Goal: Task Accomplishment & Management: Manage account settings

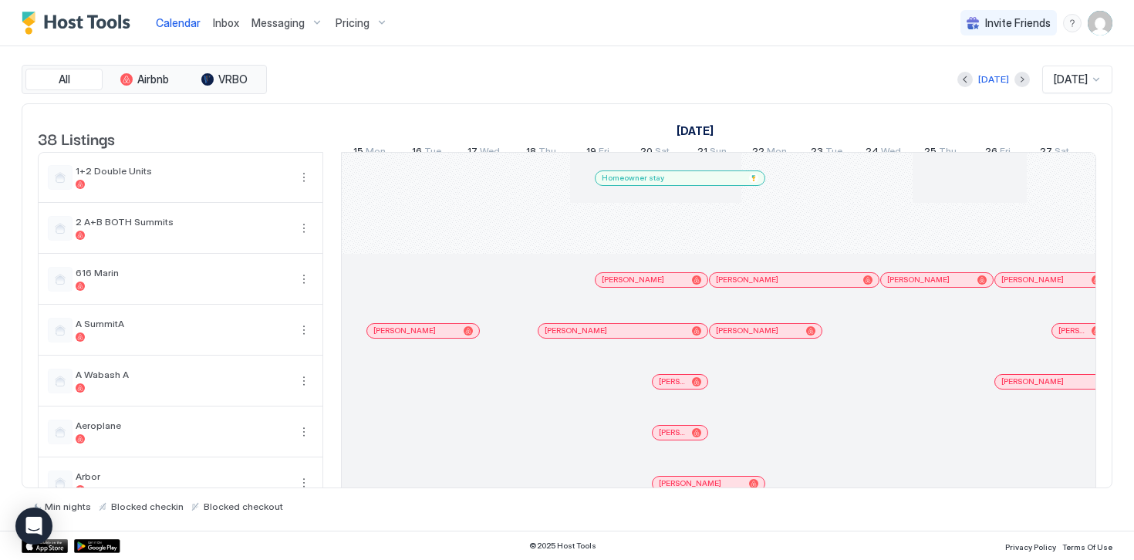
scroll to position [0, 857]
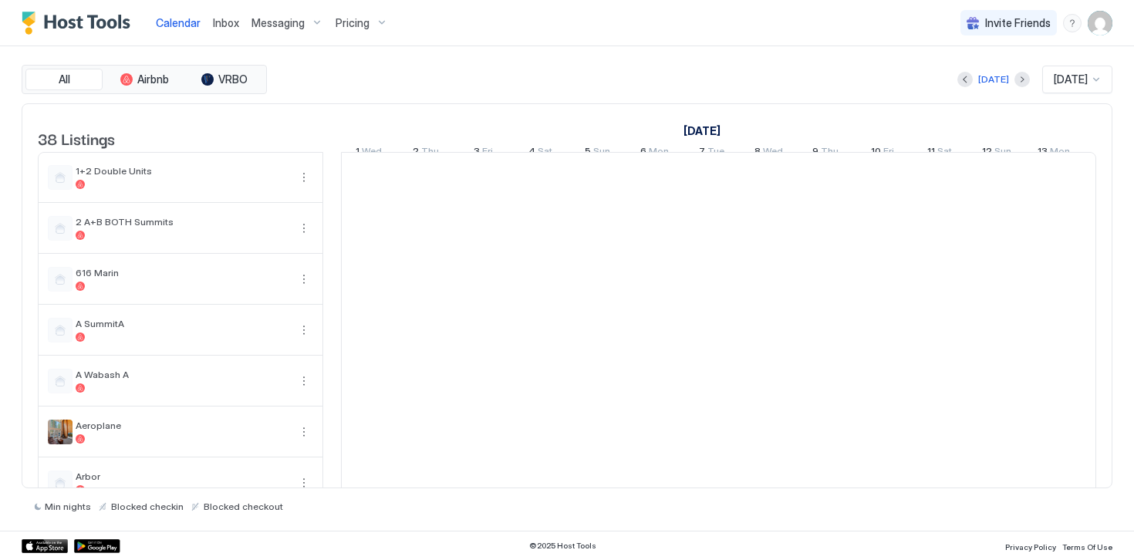
scroll to position [0, 857]
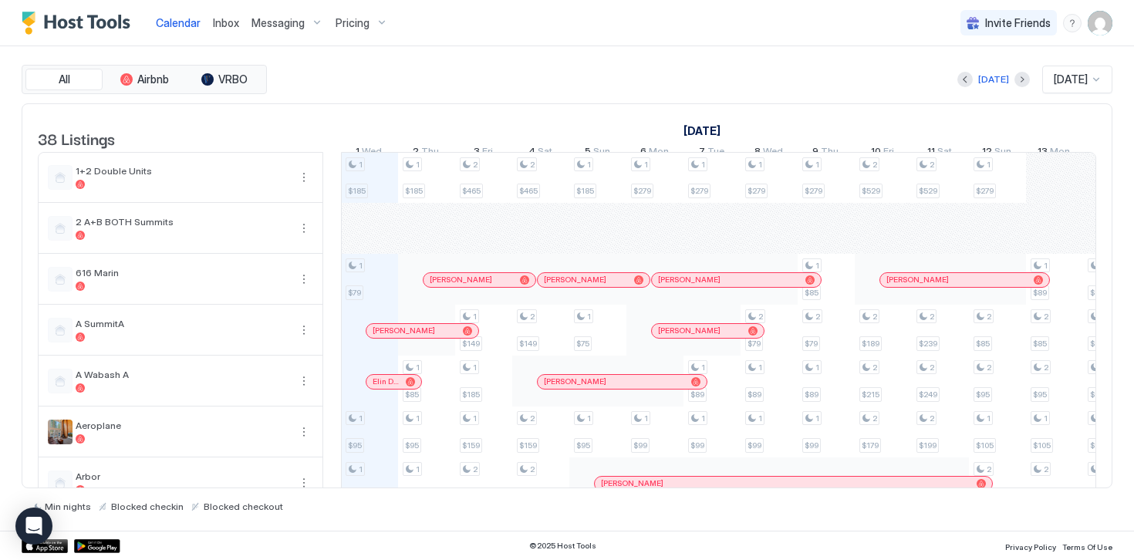
click at [360, 25] on span "Pricing" at bounding box center [352, 23] width 34 height 14
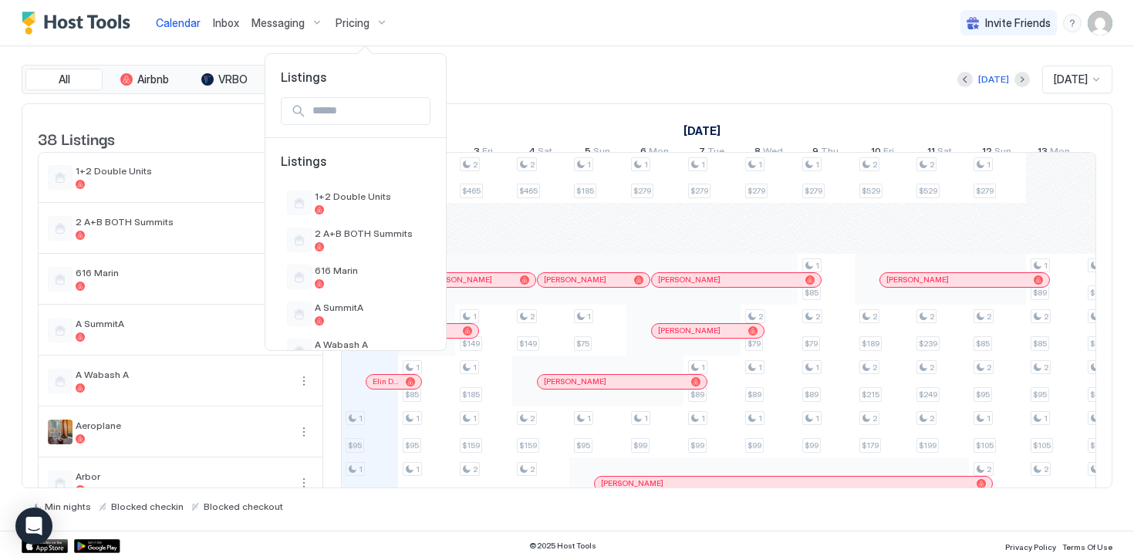
click at [258, 22] on div at bounding box center [567, 280] width 1134 height 560
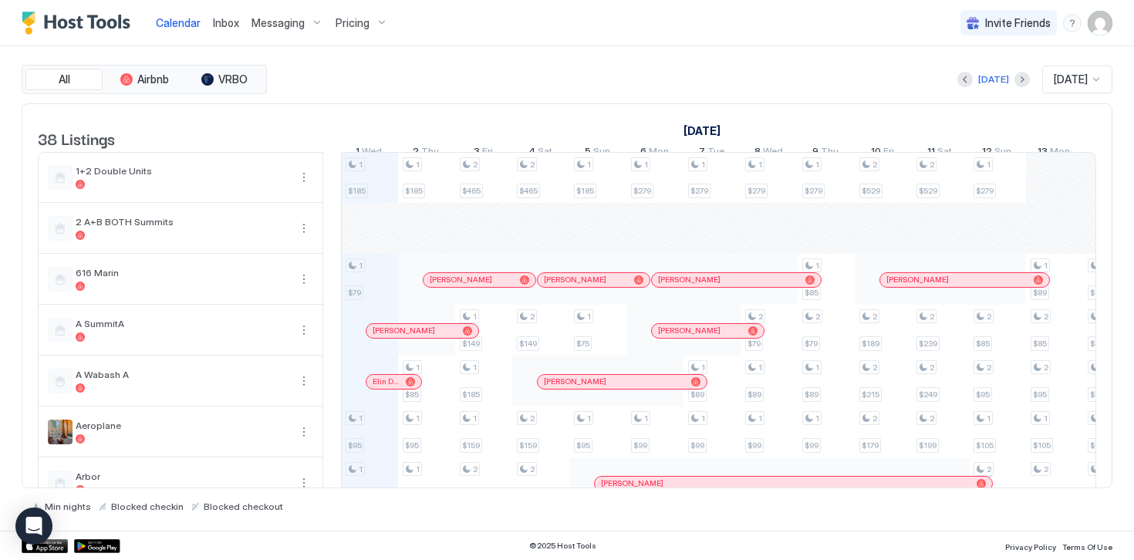
click at [278, 22] on span "Messaging" at bounding box center [277, 23] width 53 height 14
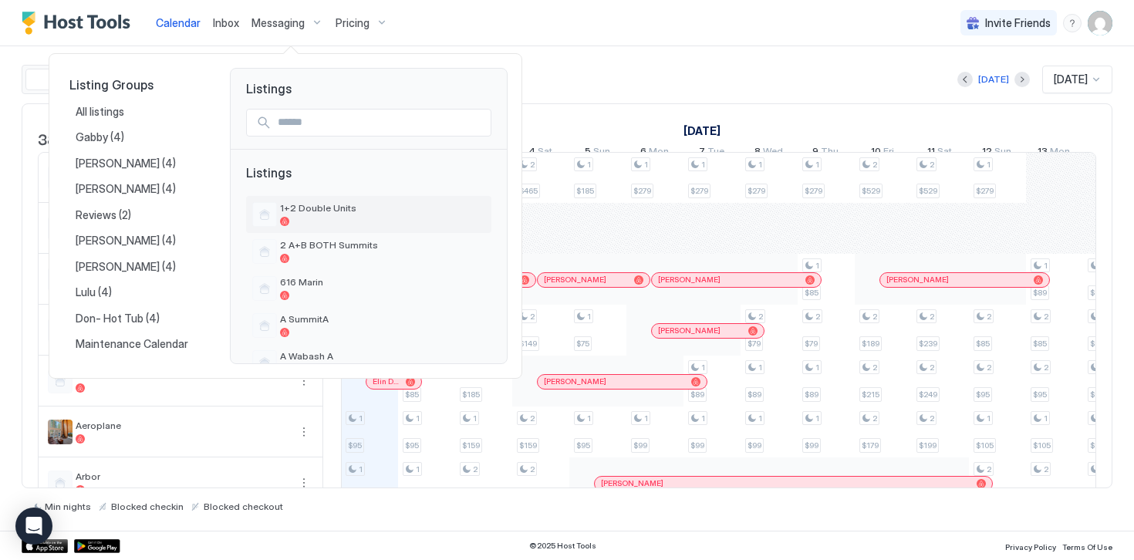
click at [317, 220] on div at bounding box center [382, 221] width 205 height 9
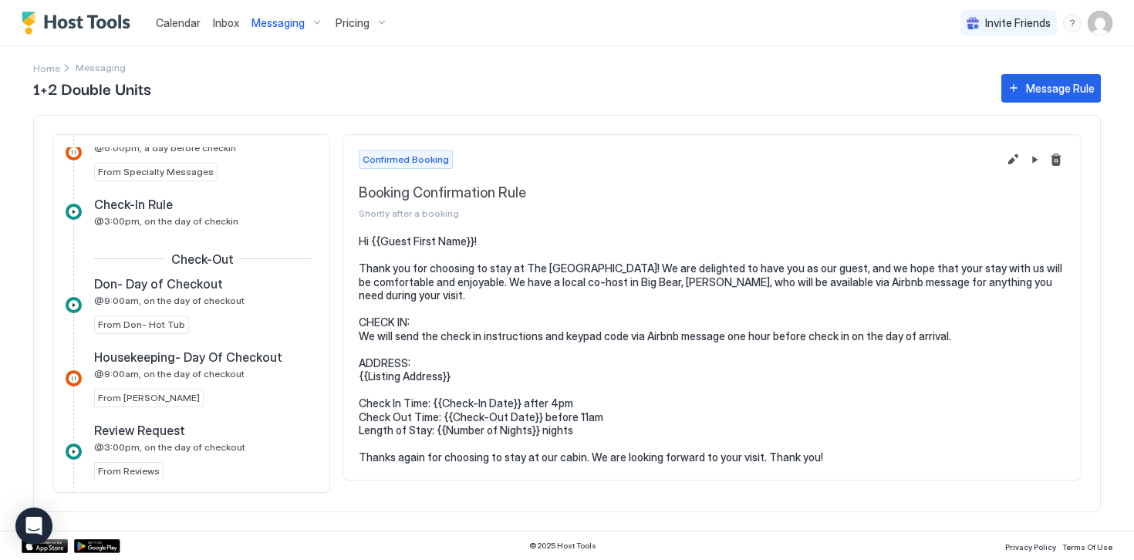
scroll to position [291, 0]
click at [123, 224] on span "@3:00pm, on the day of checkin" at bounding box center [166, 220] width 144 height 12
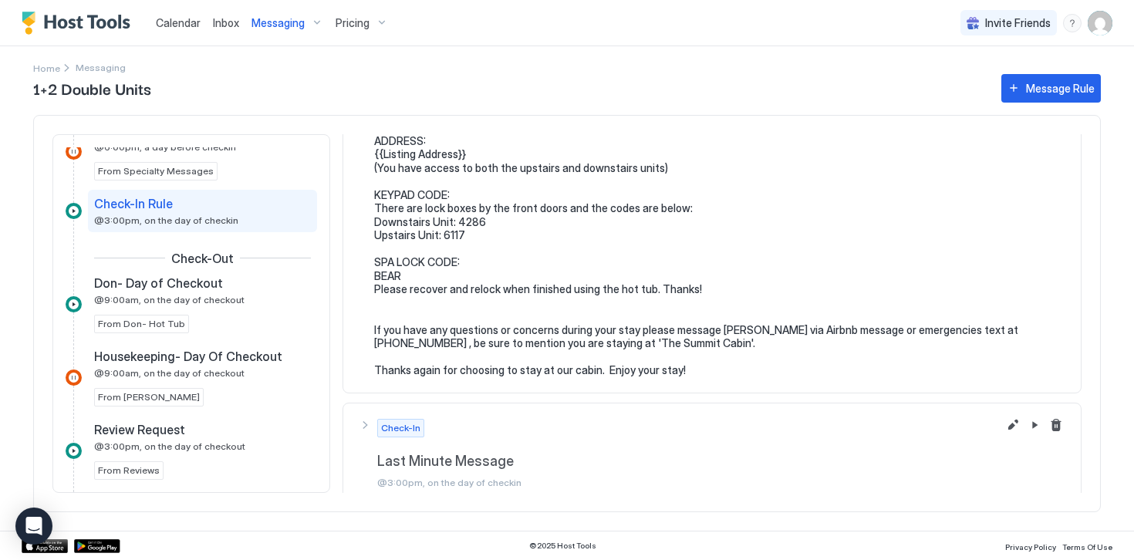
scroll to position [179, 0]
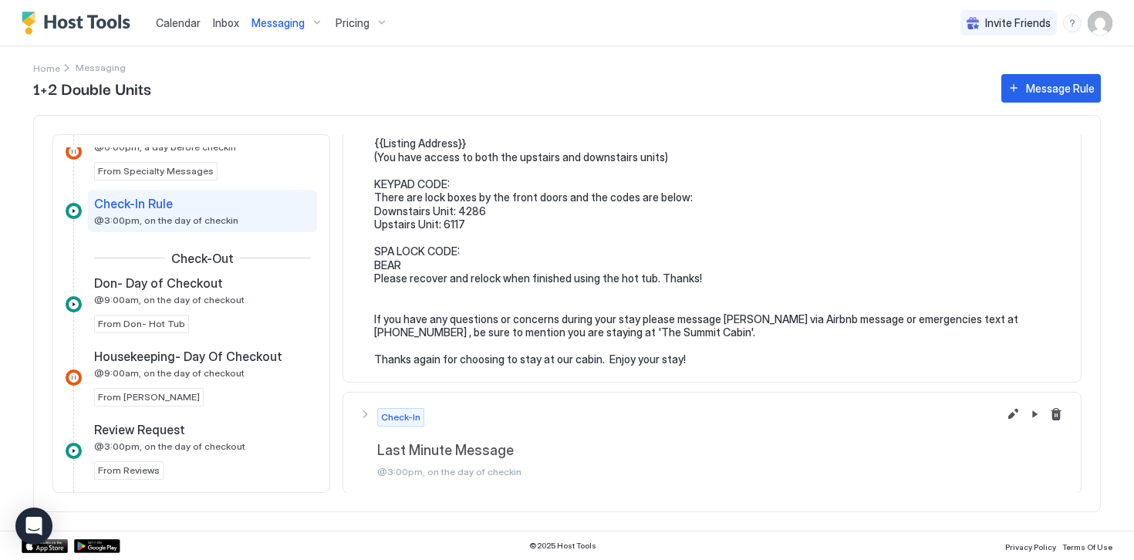
click at [272, 25] on span "Messaging" at bounding box center [277, 23] width 53 height 14
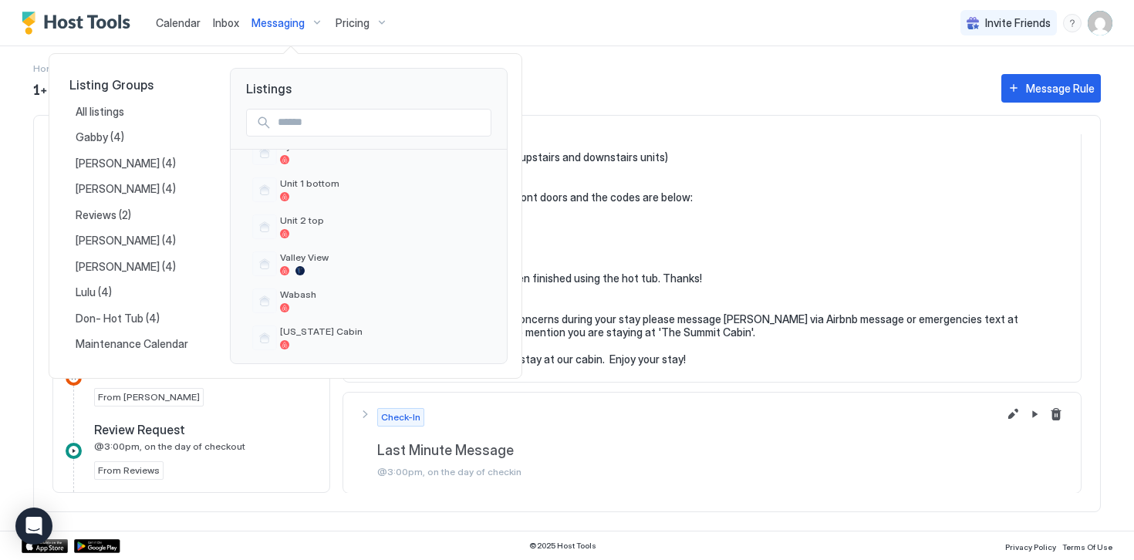
scroll to position [1245, 0]
click at [300, 193] on div at bounding box center [382, 197] width 205 height 9
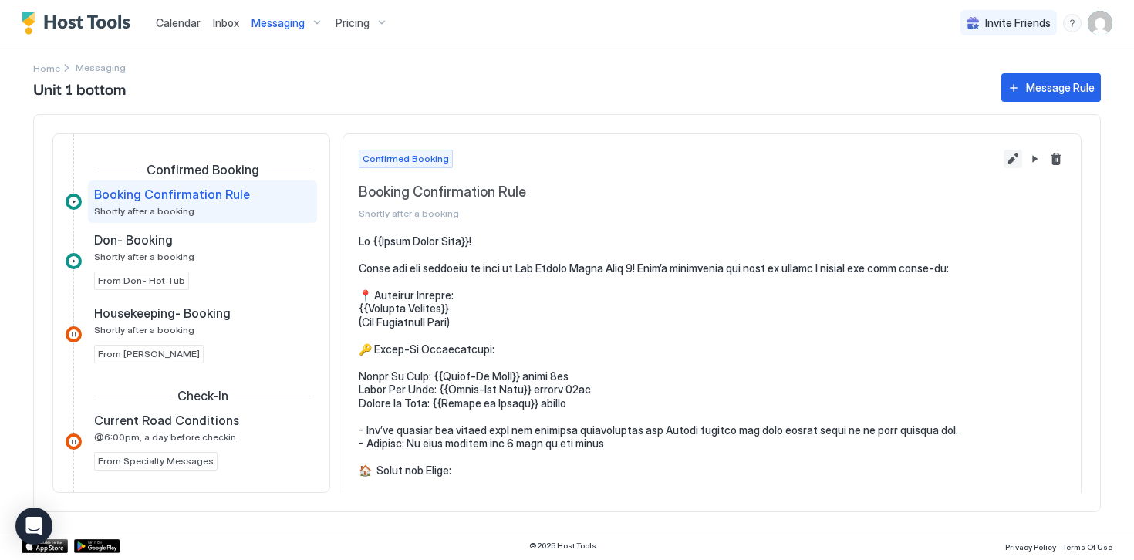
click at [1011, 159] on button "Edit message rule" at bounding box center [1012, 159] width 19 height 19
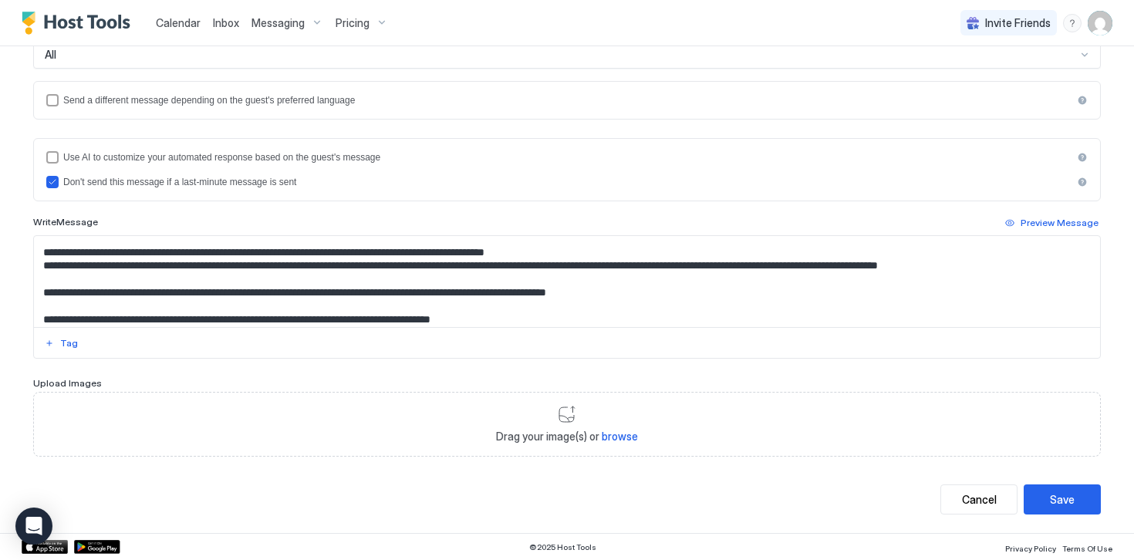
scroll to position [258, 0]
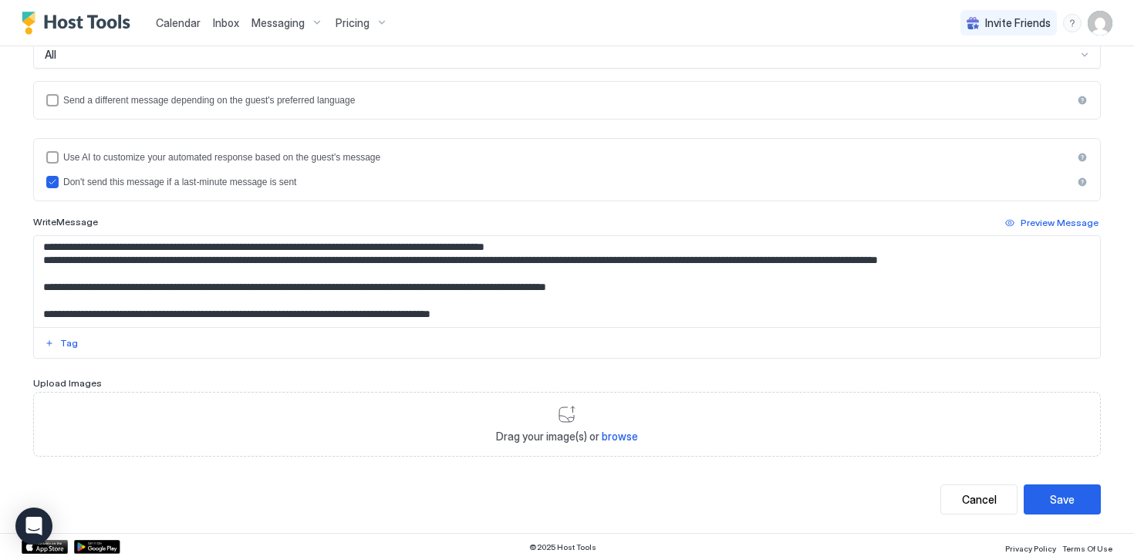
click at [1022, 263] on textarea "Input Field" at bounding box center [567, 281] width 1066 height 91
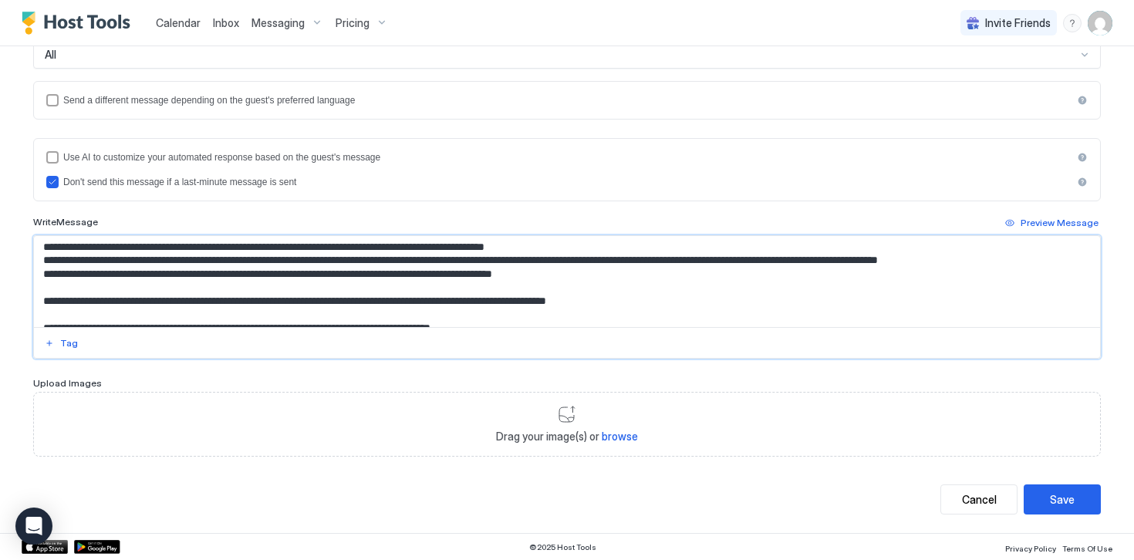
click at [461, 275] on textarea "Input Field" at bounding box center [567, 281] width 1066 height 91
click at [617, 278] on textarea "Input Field" at bounding box center [567, 281] width 1066 height 91
click at [517, 275] on textarea "Input Field" at bounding box center [567, 281] width 1066 height 91
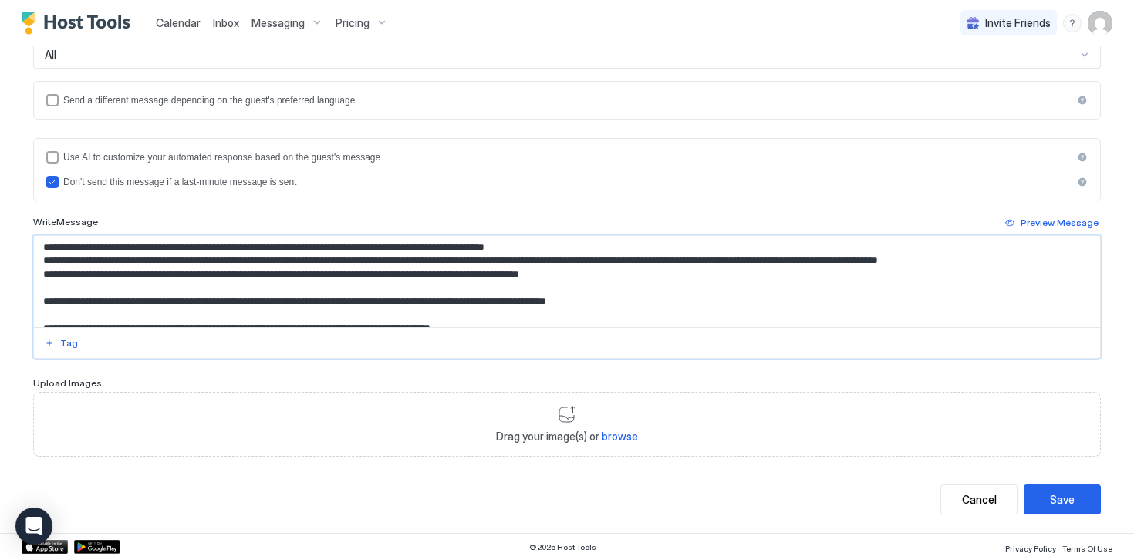
click at [616, 275] on textarea "Input Field" at bounding box center [567, 281] width 1066 height 91
drag, startPoint x: 600, startPoint y: 275, endPoint x: 40, endPoint y: 277, distance: 559.9
click at [40, 277] on textarea "Input Field" at bounding box center [567, 281] width 1066 height 91
click at [613, 273] on textarea "Input Field" at bounding box center [567, 281] width 1066 height 91
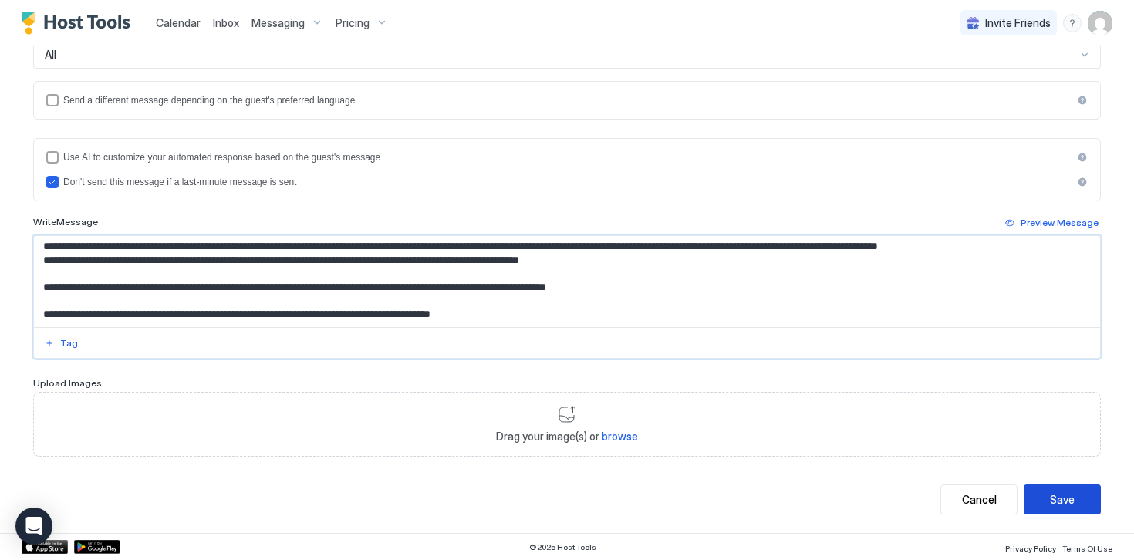
type textarea "**********"
click at [1050, 496] on div "Save" at bounding box center [1062, 499] width 25 height 16
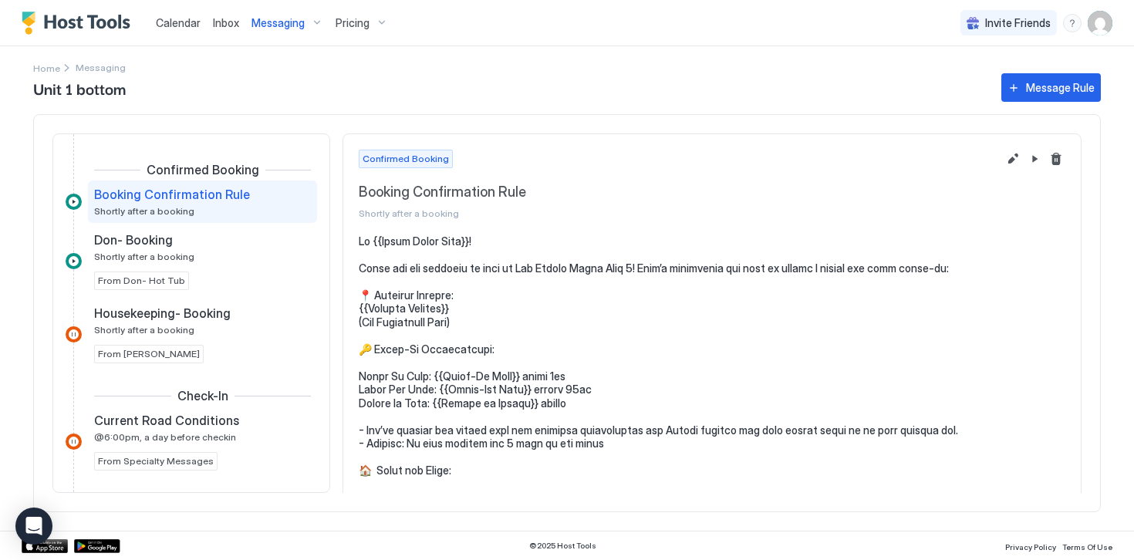
click at [270, 23] on span "Messaging" at bounding box center [277, 23] width 53 height 14
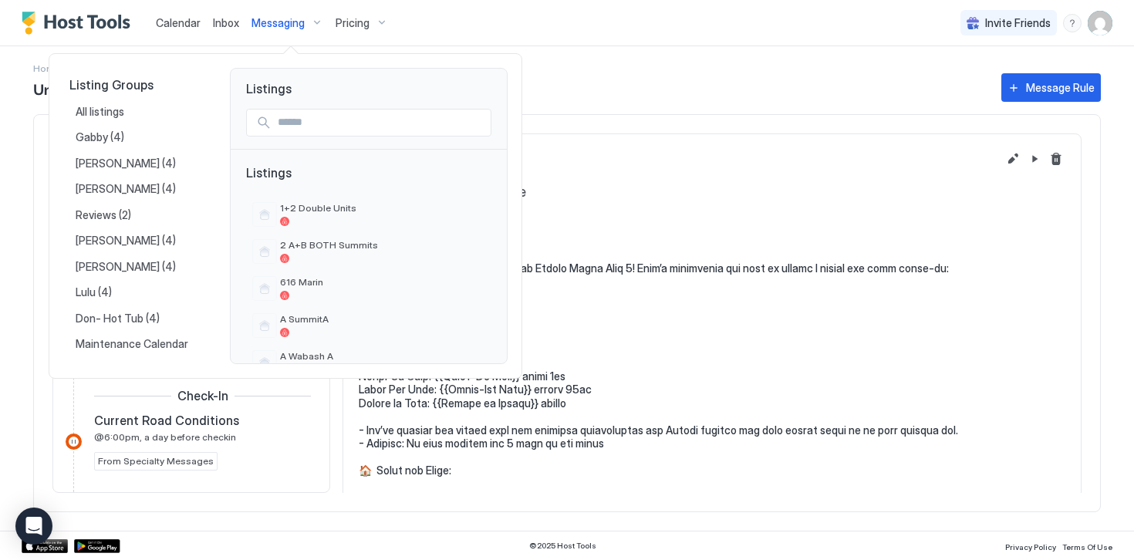
click at [651, 103] on div at bounding box center [567, 280] width 1134 height 560
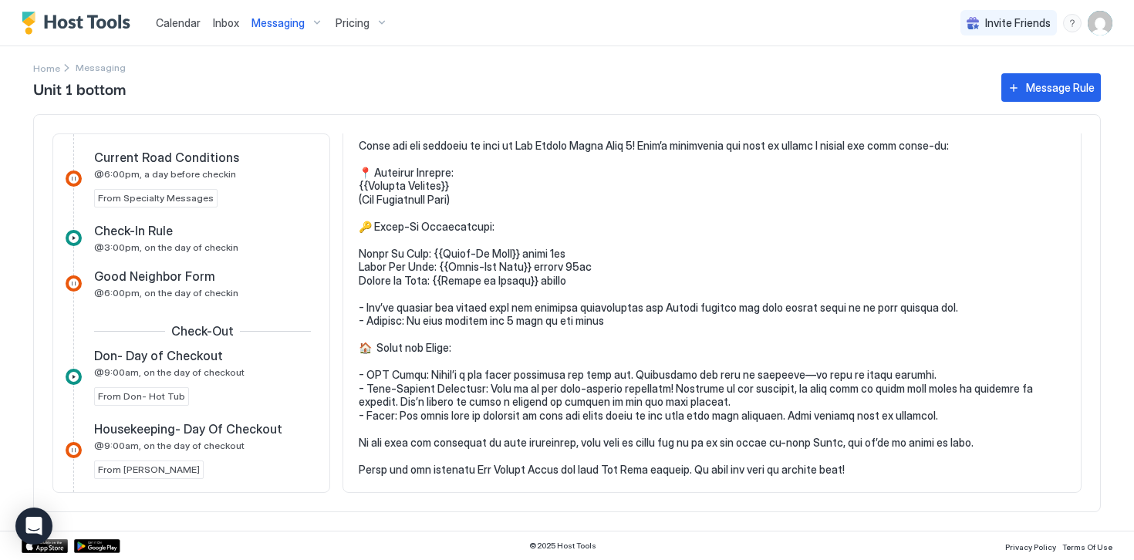
scroll to position [265, 0]
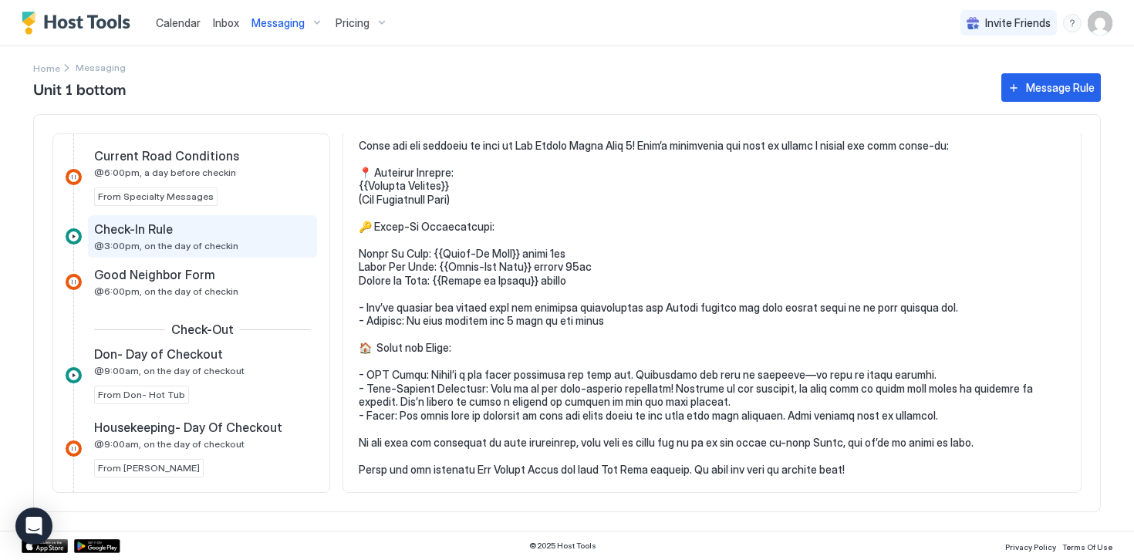
click at [139, 251] on span "@3:00pm, on the day of checkin" at bounding box center [166, 246] width 144 height 12
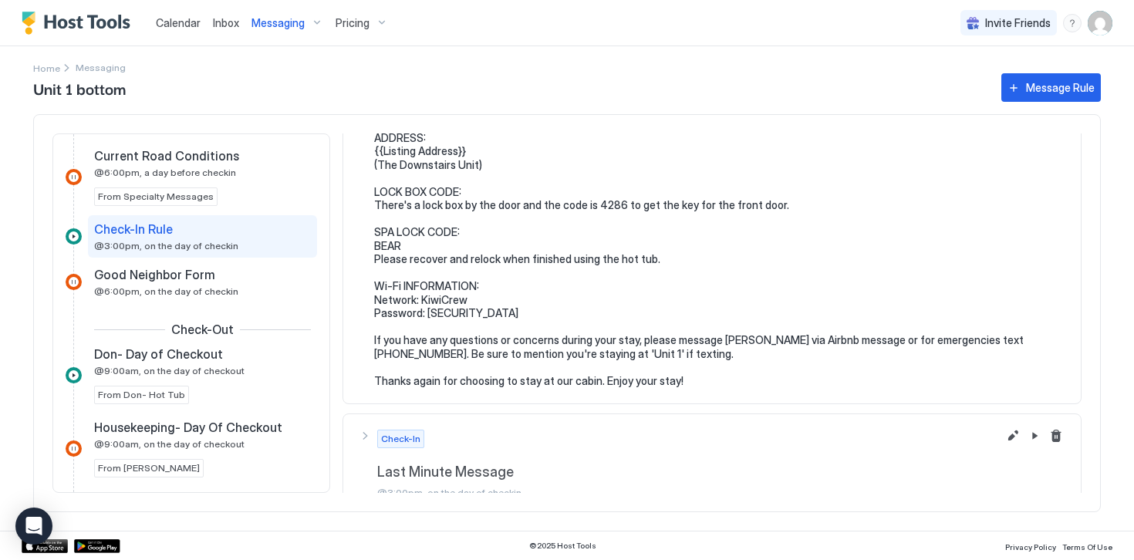
scroll to position [206, 0]
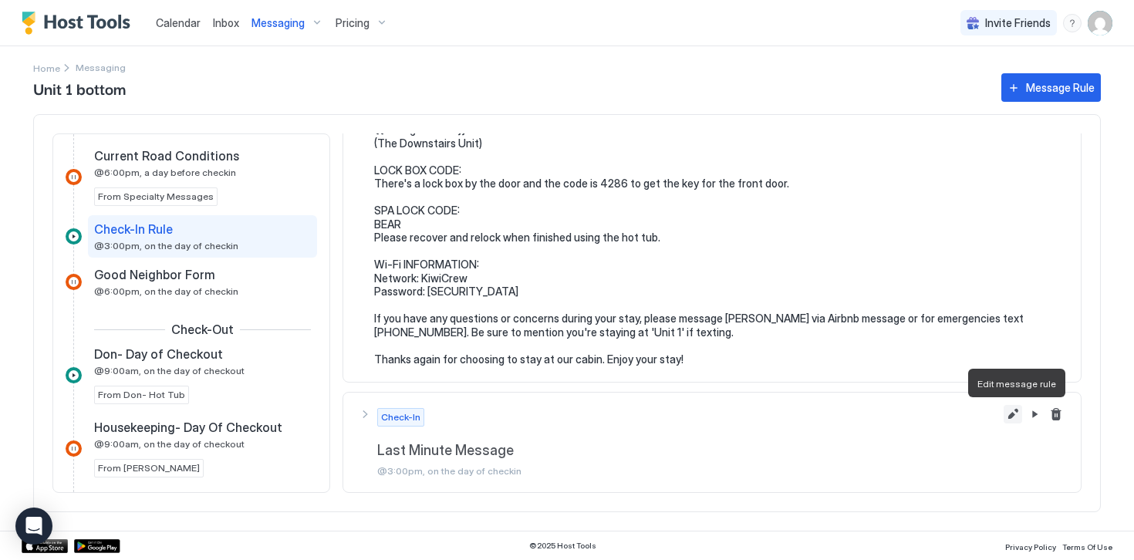
click at [1014, 416] on button "Edit message rule" at bounding box center [1012, 414] width 19 height 19
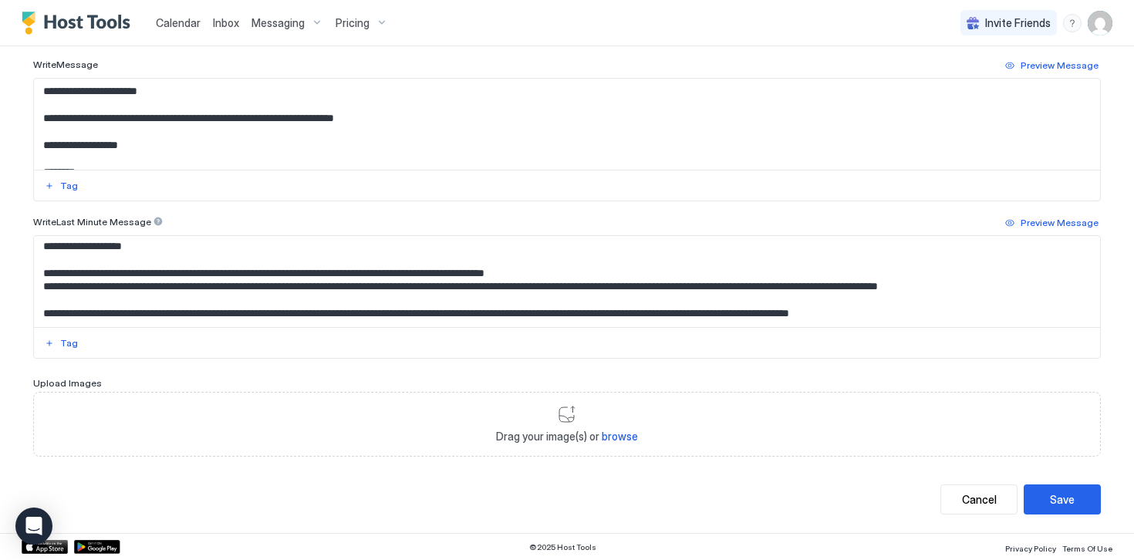
scroll to position [369, 0]
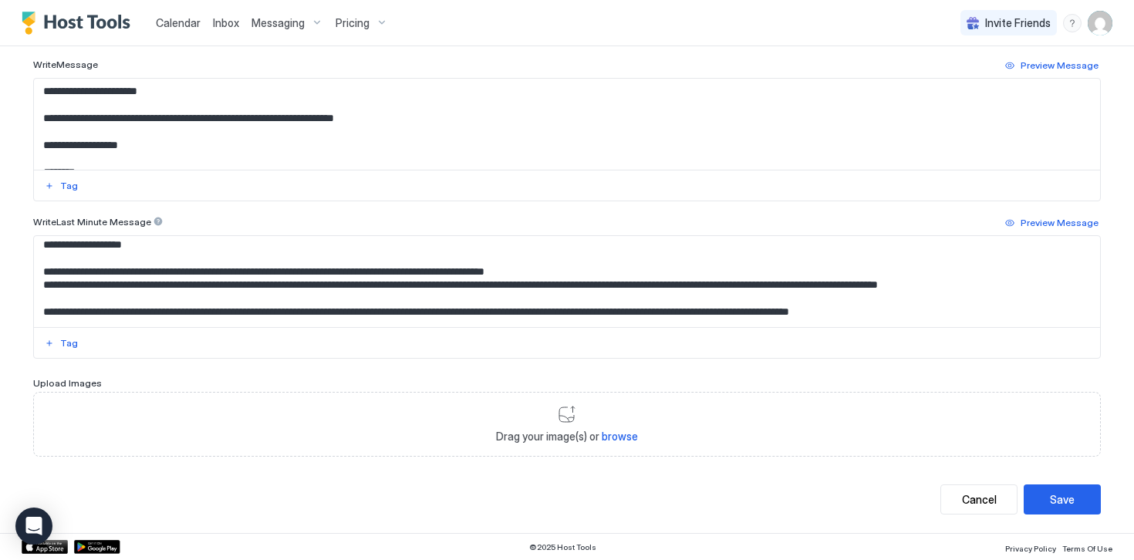
click at [1020, 287] on textarea "Input Field" at bounding box center [567, 281] width 1066 height 91
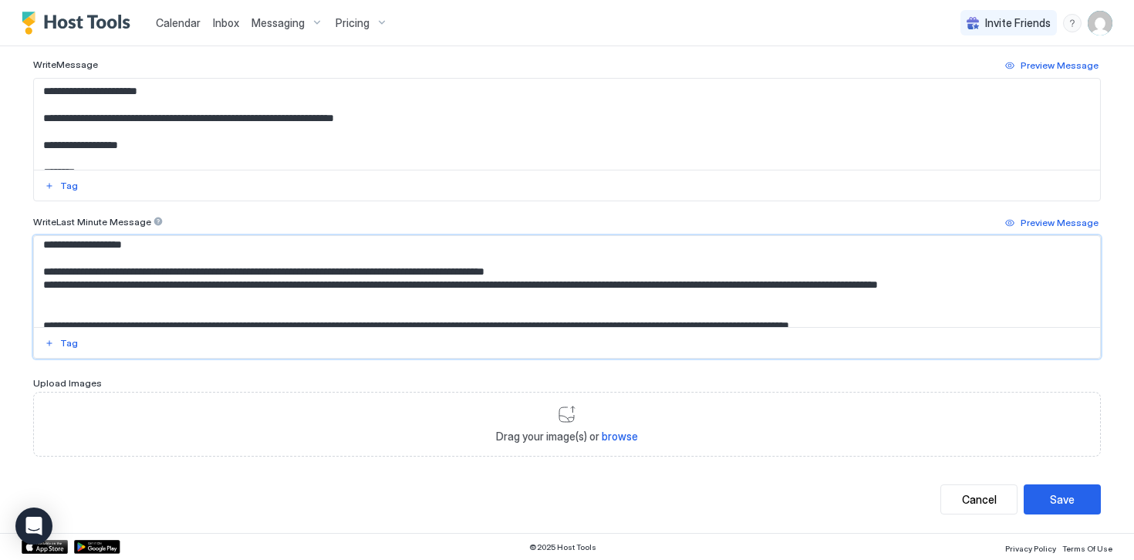
paste textarea "**********"
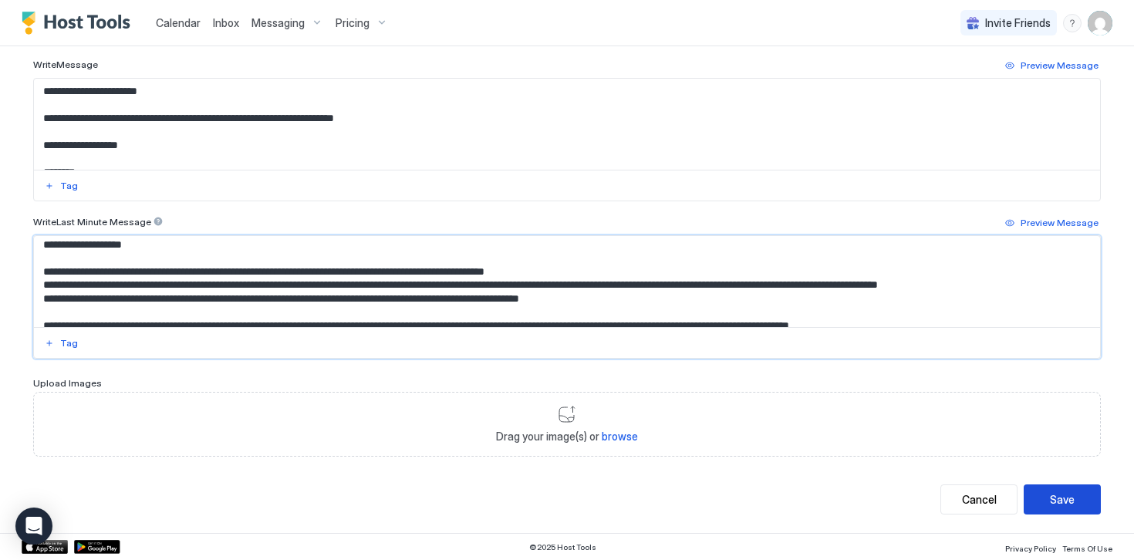
type textarea "**********"
click at [1058, 494] on div "Save" at bounding box center [1062, 499] width 25 height 16
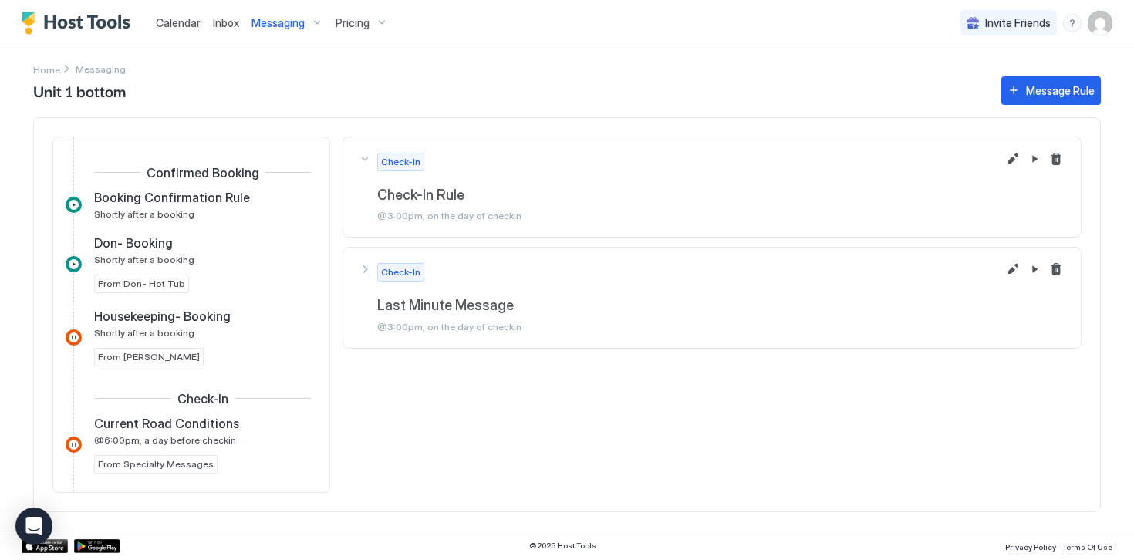
scroll to position [189, 0]
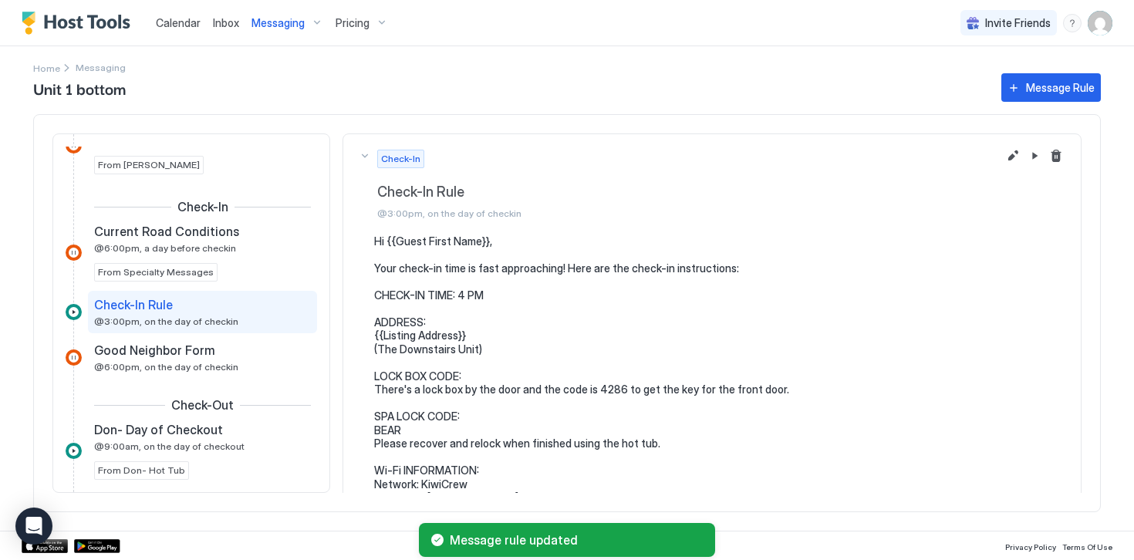
click at [266, 29] on span "Messaging" at bounding box center [277, 23] width 53 height 14
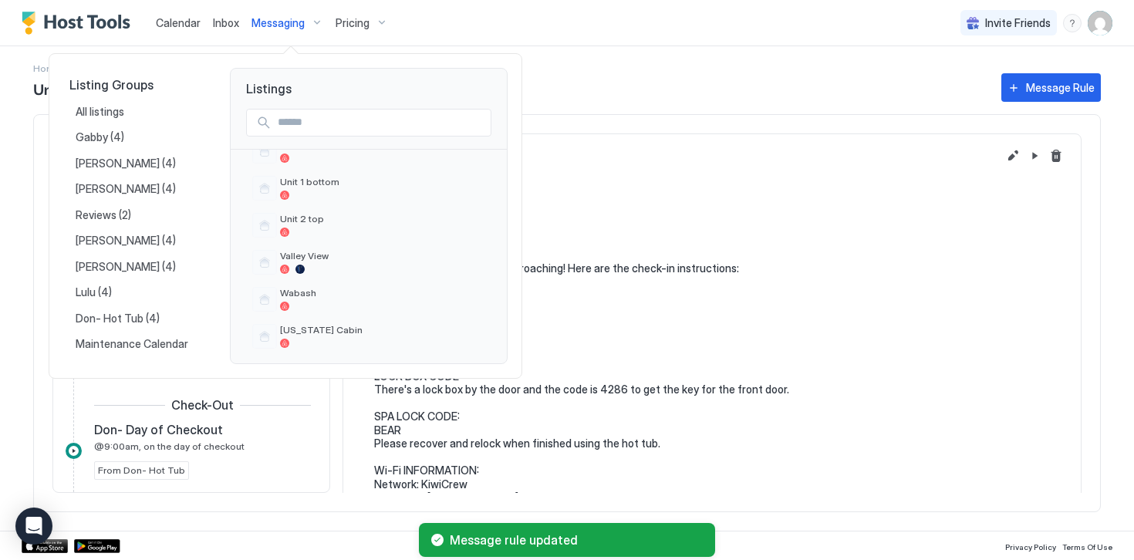
scroll to position [1255, 0]
click at [299, 217] on span "Unit 2 top" at bounding box center [382, 212] width 205 height 12
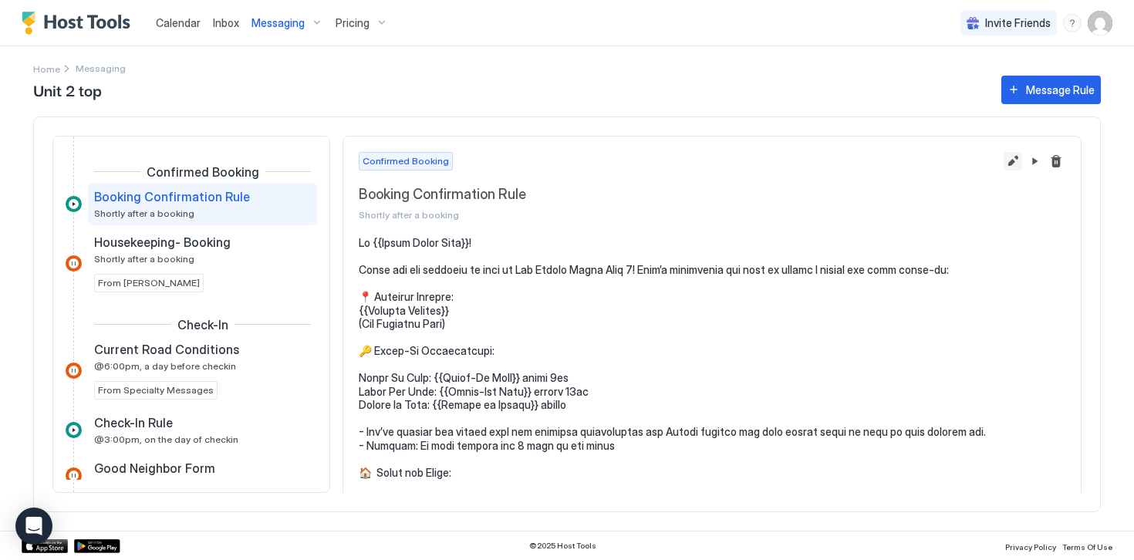
click at [1008, 162] on button "Edit message rule" at bounding box center [1012, 161] width 19 height 19
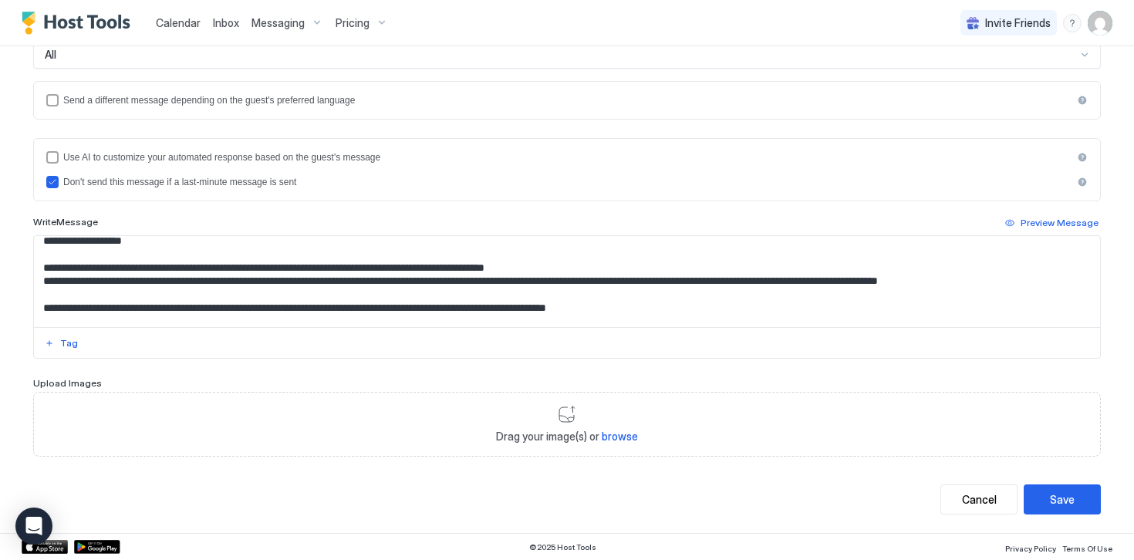
scroll to position [258, 0]
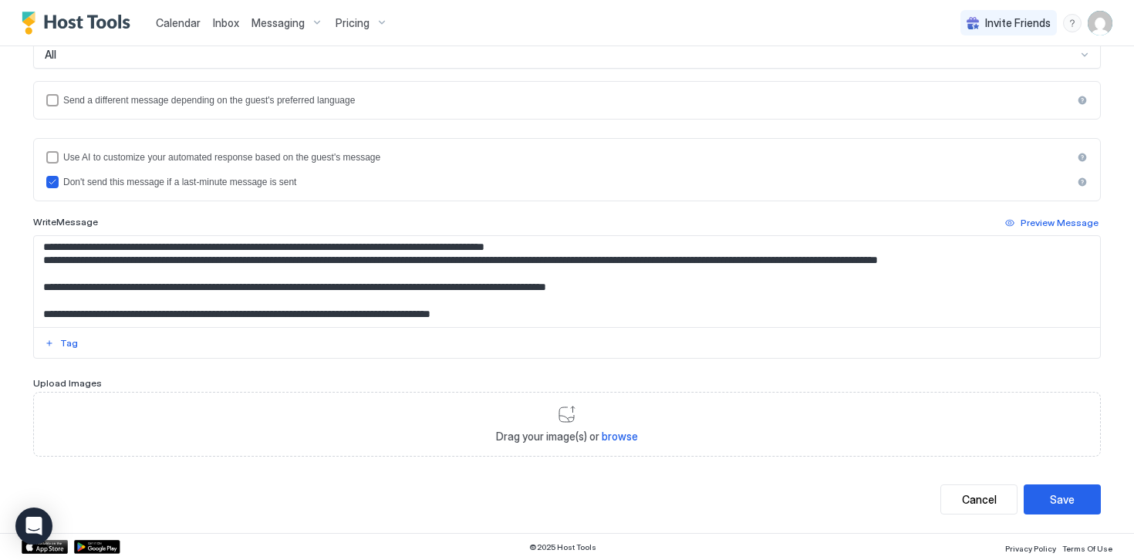
click at [1023, 265] on textarea "Input Field" at bounding box center [567, 281] width 1066 height 91
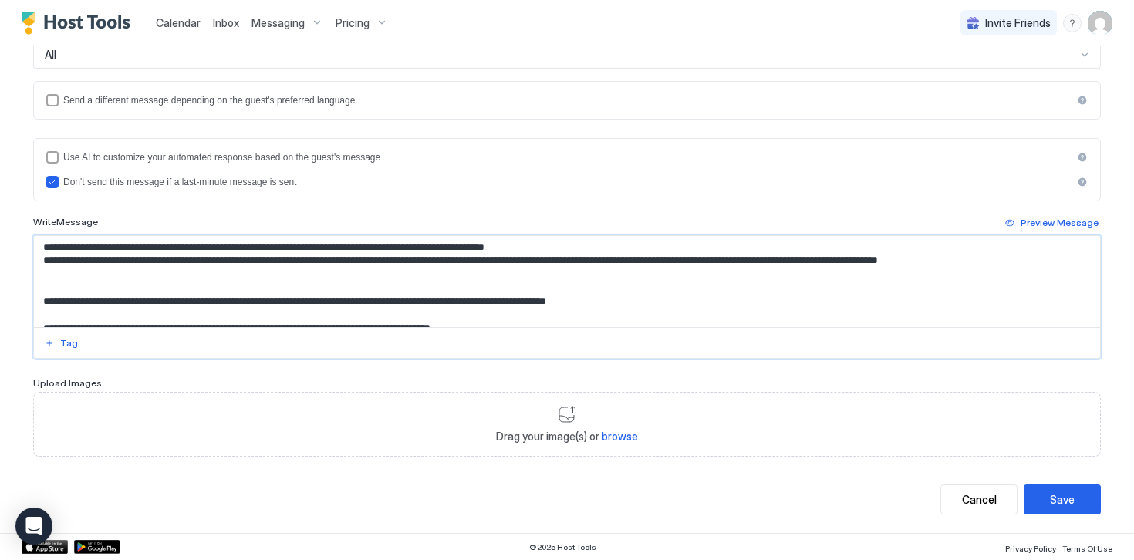
paste textarea "**********"
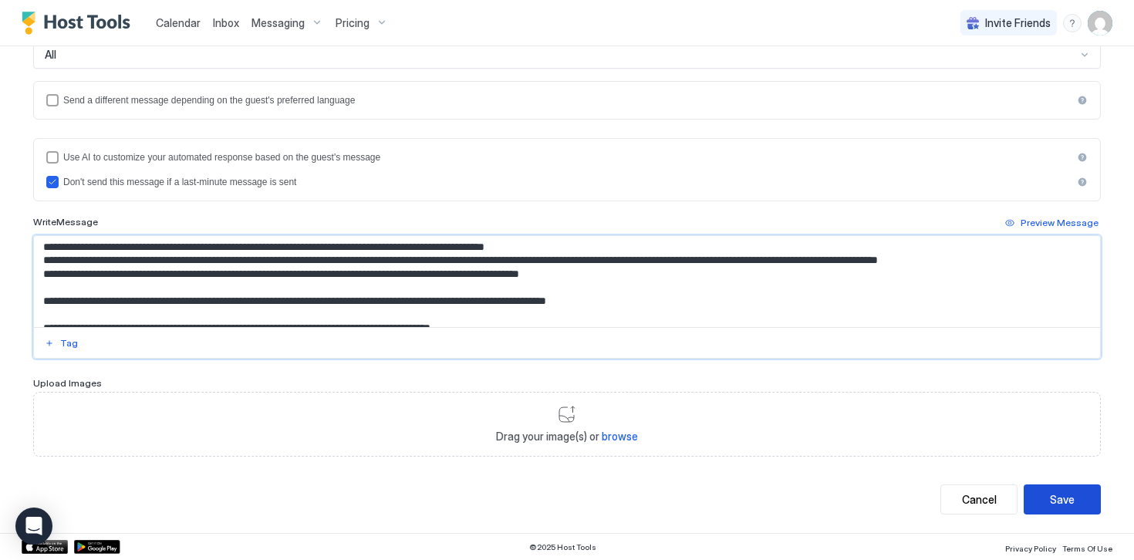
type textarea "**********"
click at [1070, 503] on div "Save" at bounding box center [1062, 499] width 25 height 16
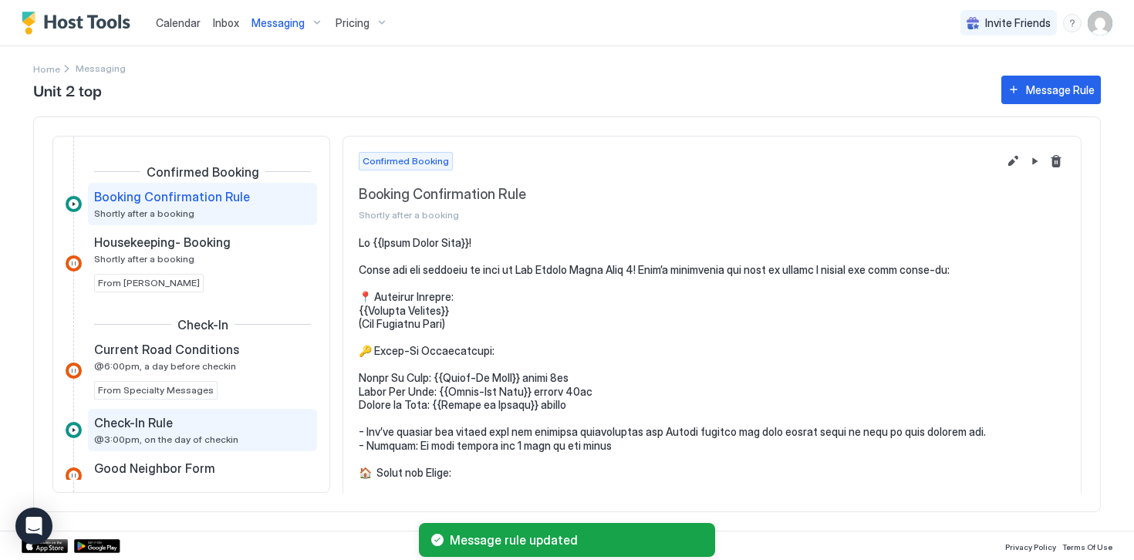
click at [129, 440] on span "@3:00pm, on the day of checkin" at bounding box center [166, 439] width 144 height 12
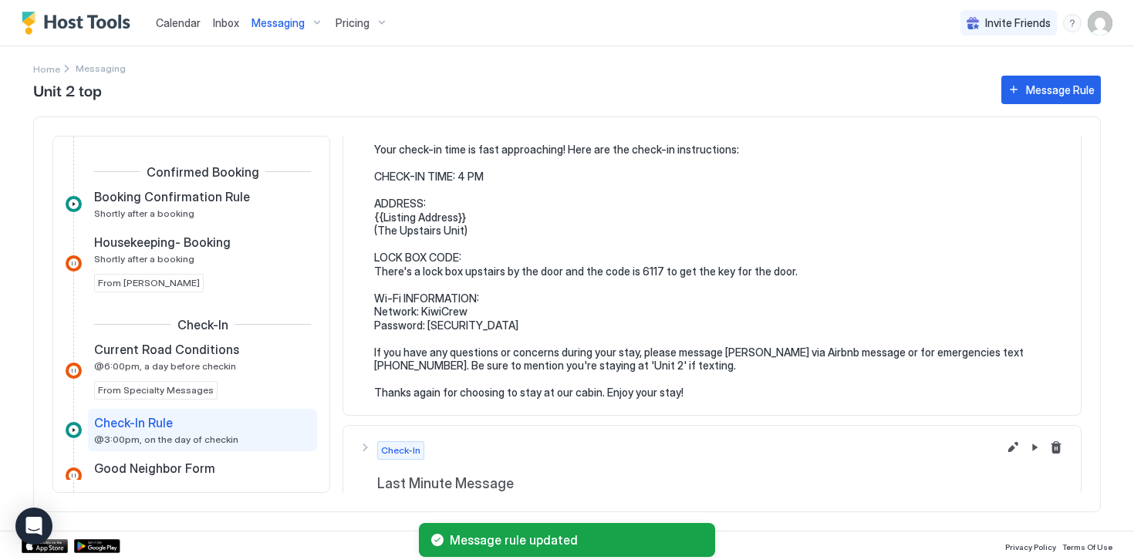
scroll to position [154, 0]
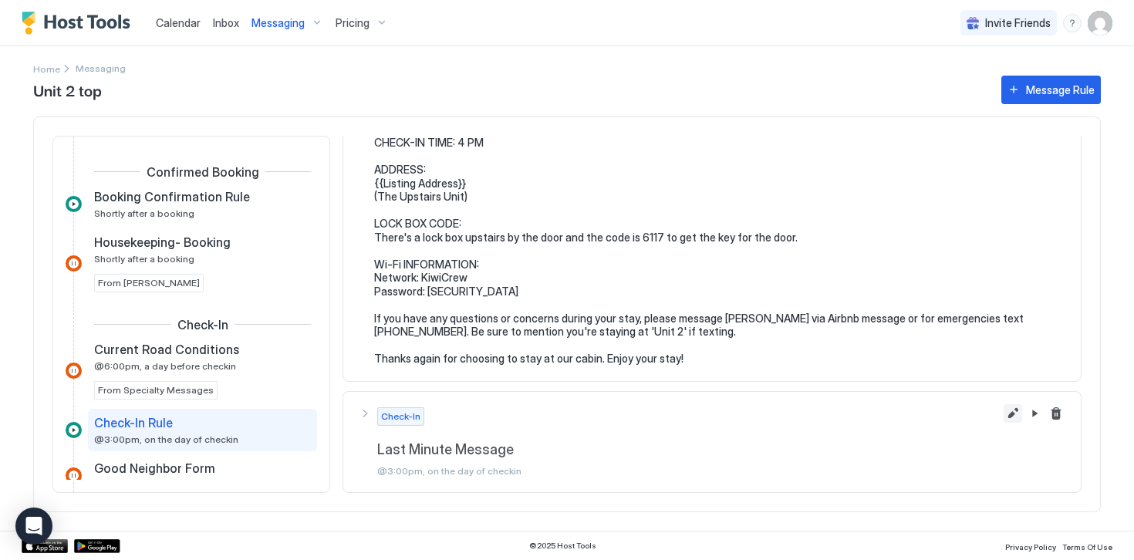
click at [1013, 413] on button "Edit message rule" at bounding box center [1012, 413] width 19 height 19
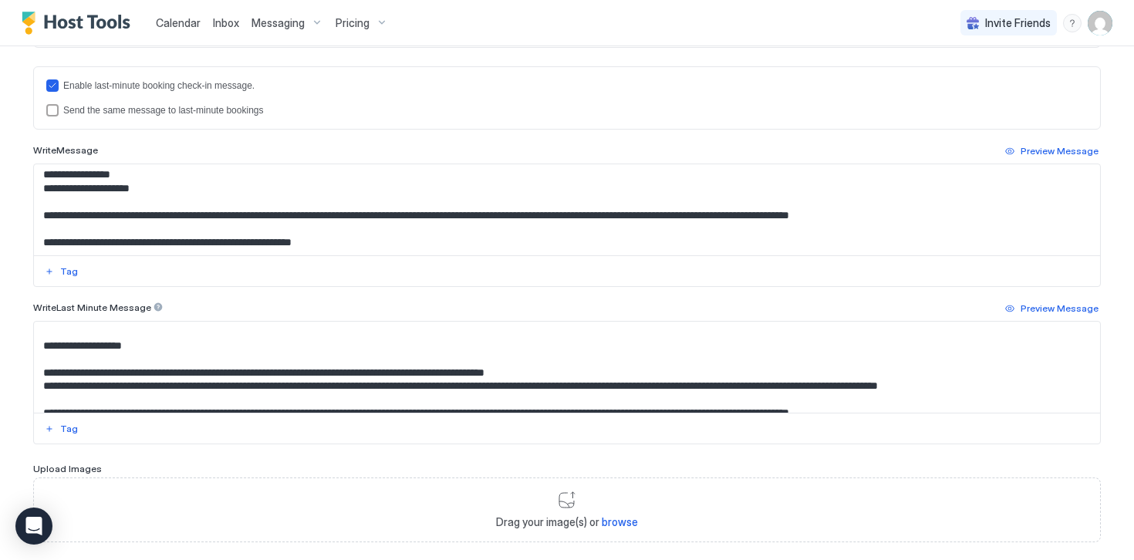
scroll to position [339, 0]
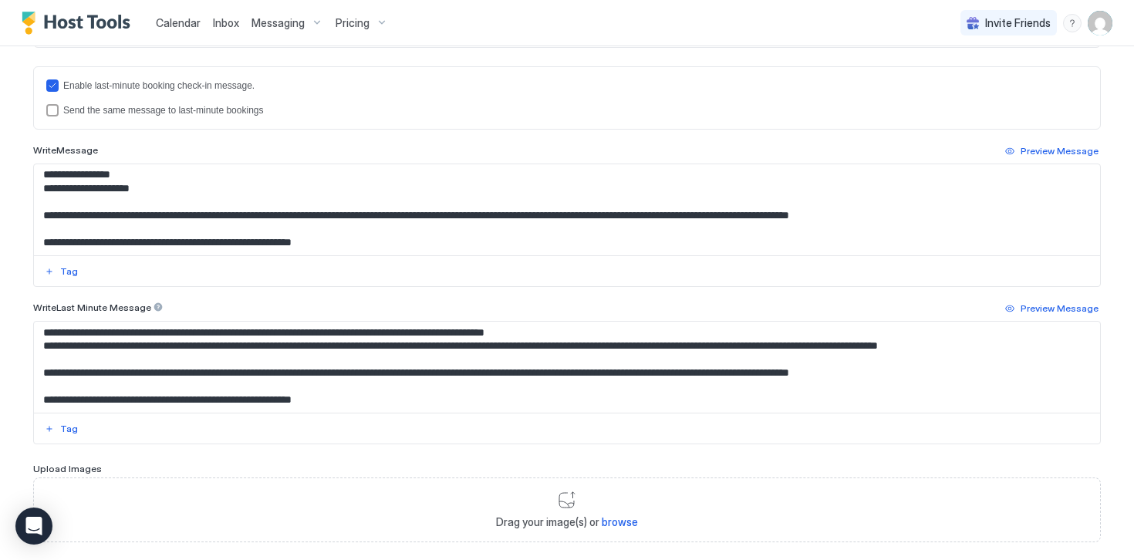
click at [1025, 348] on textarea "Input Field" at bounding box center [567, 367] width 1066 height 91
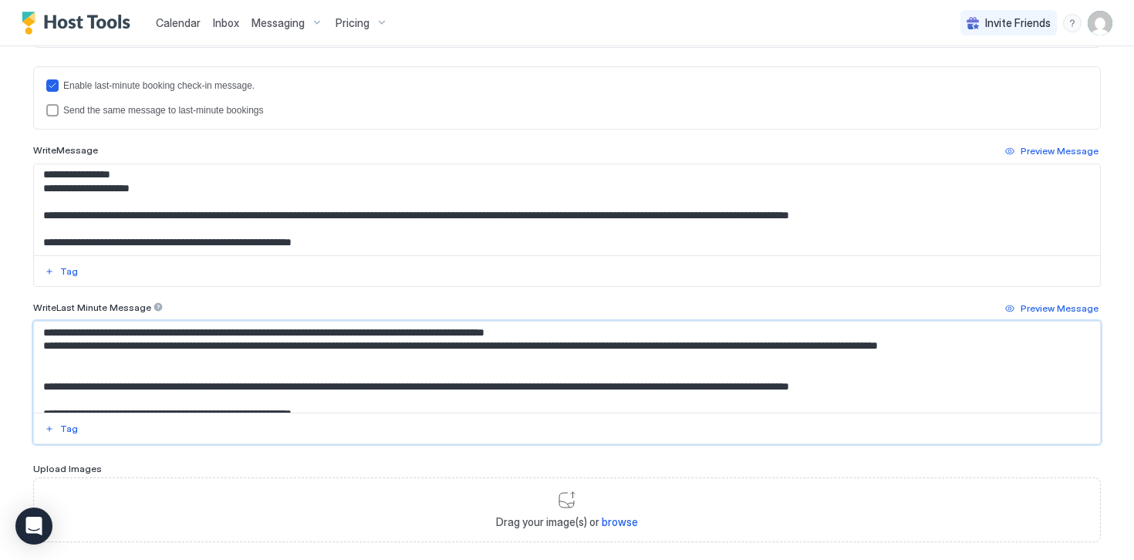
paste textarea "**********"
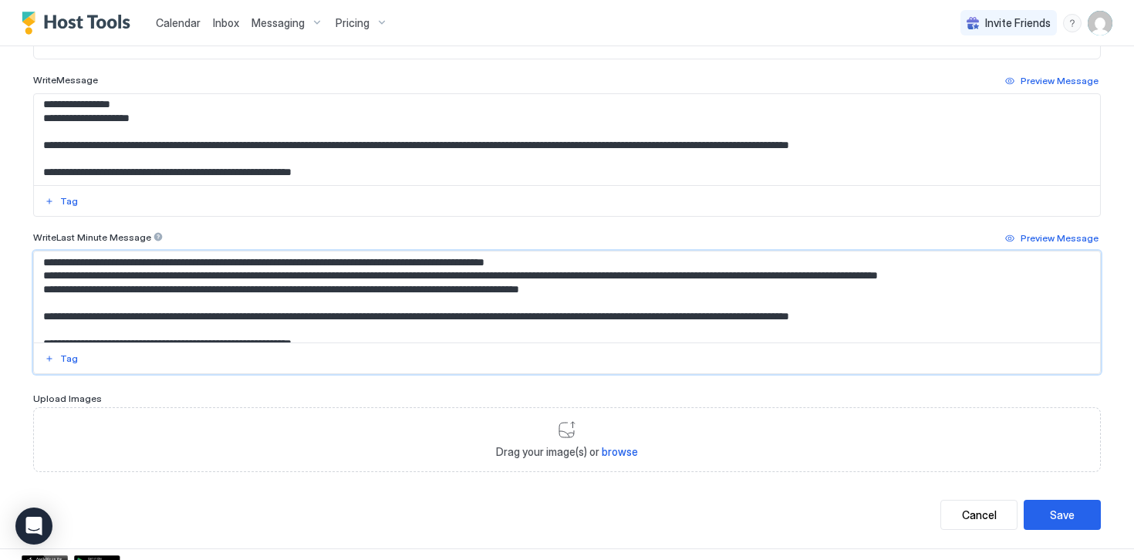
scroll to position [531, 0]
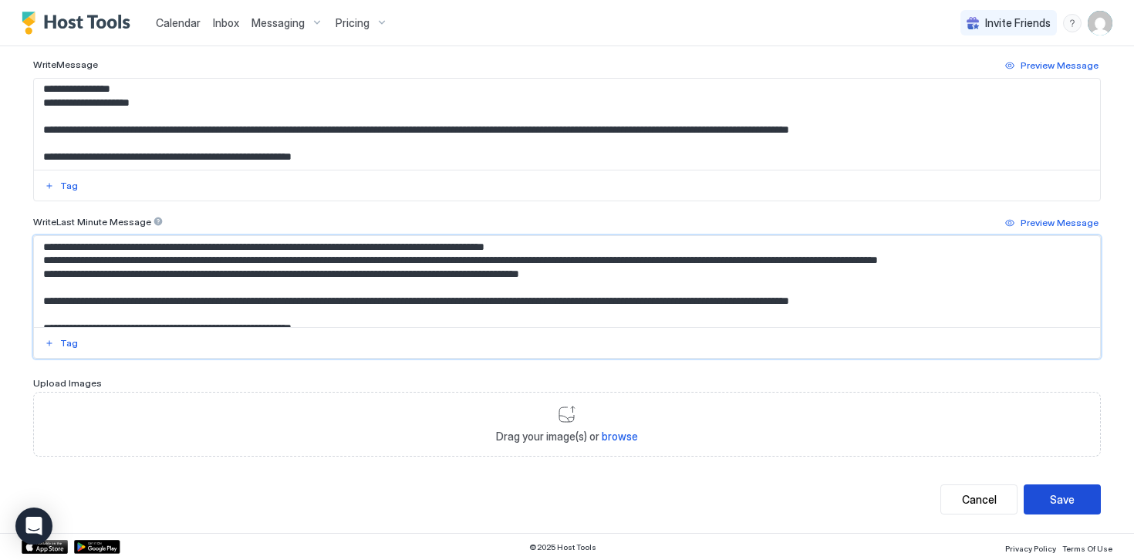
type textarea "**********"
click at [1059, 496] on div "Save" at bounding box center [1062, 499] width 25 height 16
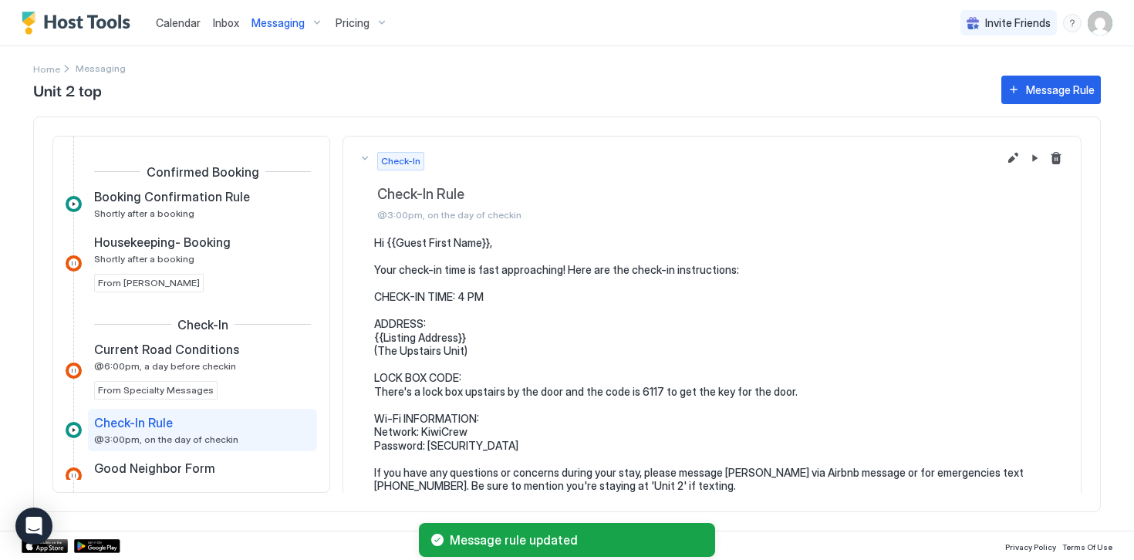
scroll to position [116, 0]
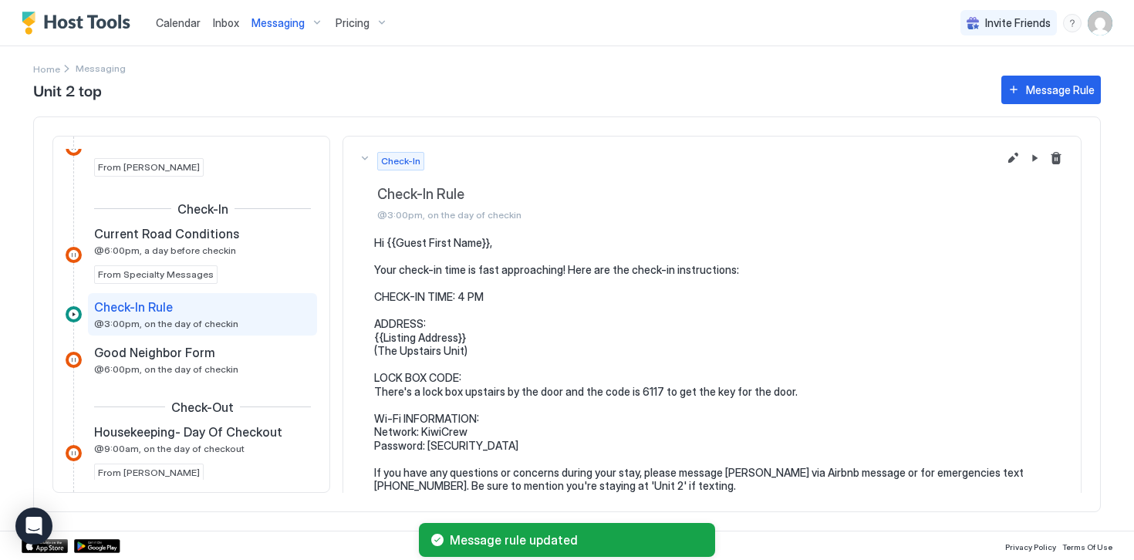
click at [76, 27] on img "Host Tools Logo" at bounding box center [80, 23] width 116 height 23
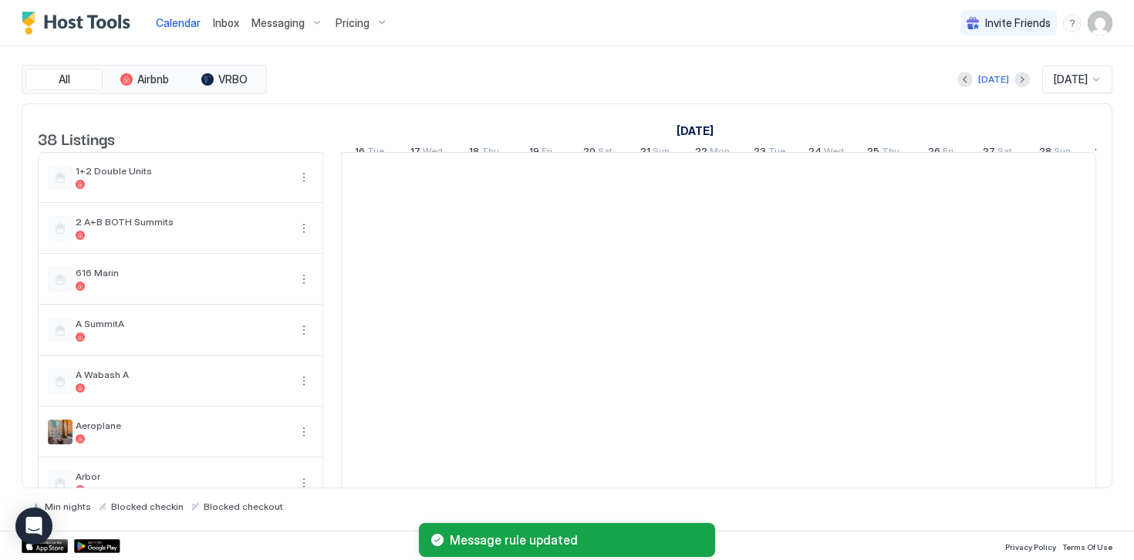
scroll to position [0, 857]
